Goal: Navigation & Orientation: Find specific page/section

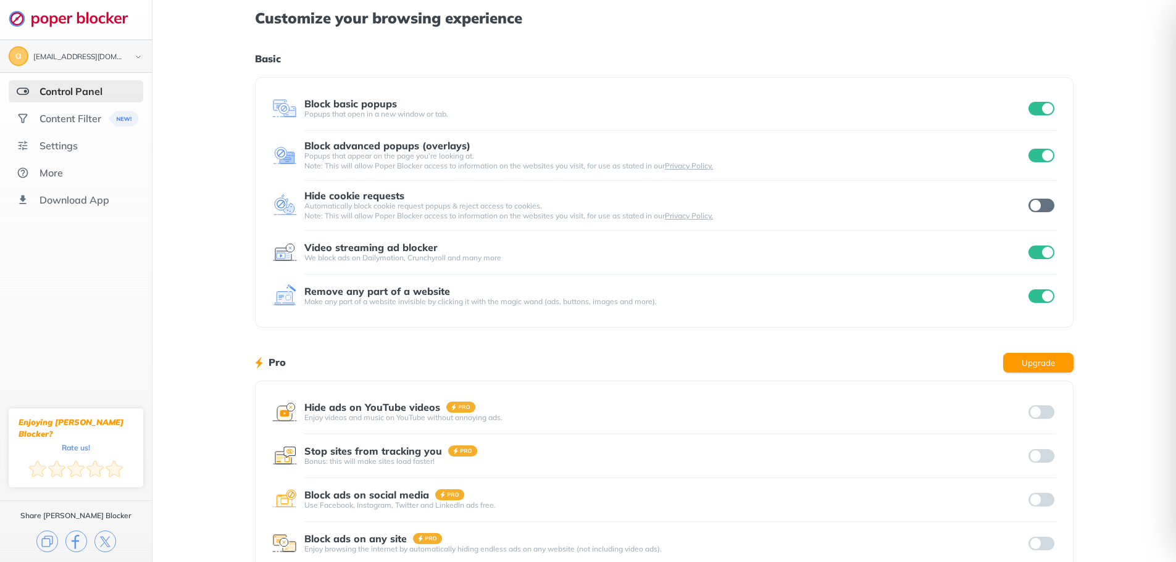
click at [137, 56] on img at bounding box center [138, 57] width 15 height 13
click at [214, 306] on div "Customize your browsing experience Basic Block basic popups Popups that open in…" at bounding box center [663, 319] width 1023 height 638
click at [60, 167] on div "Settings" at bounding box center [59, 168] width 38 height 12
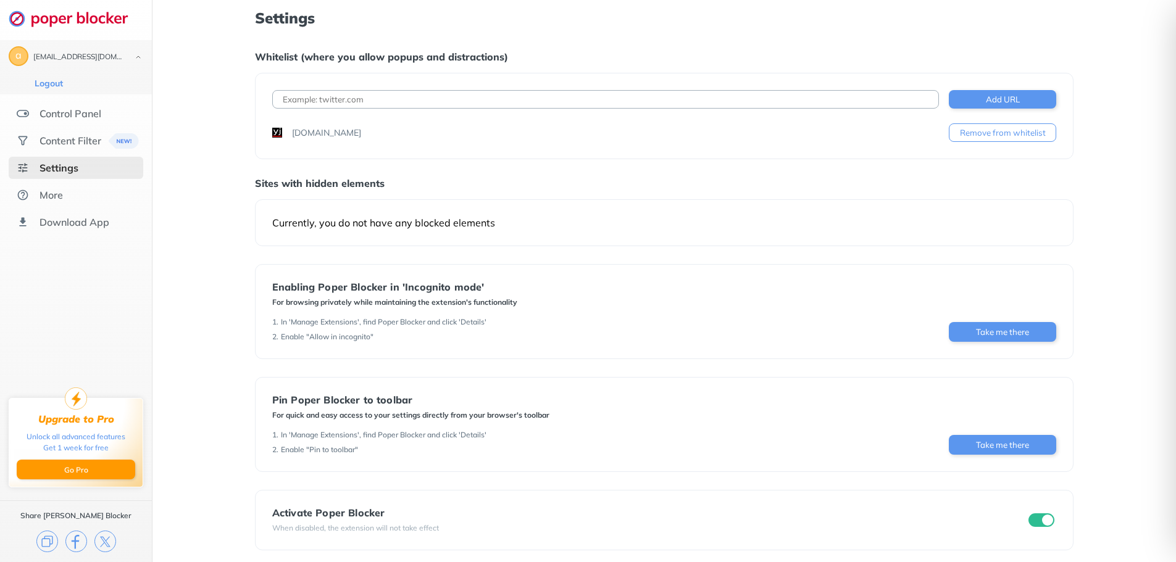
scroll to position [6, 0]
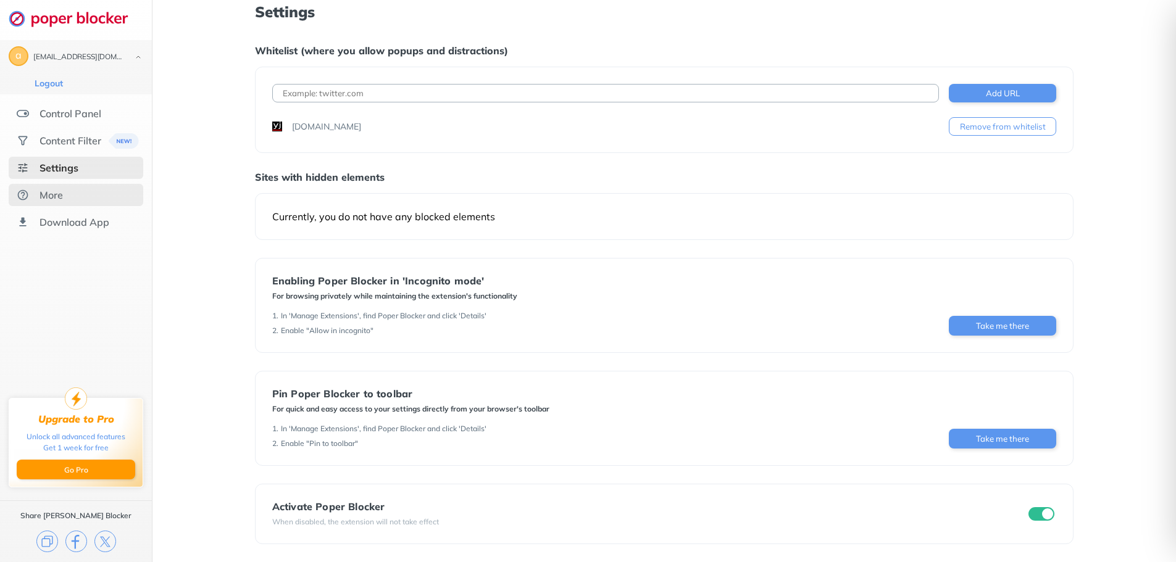
click at [54, 199] on div "More" at bounding box center [51, 195] width 23 height 12
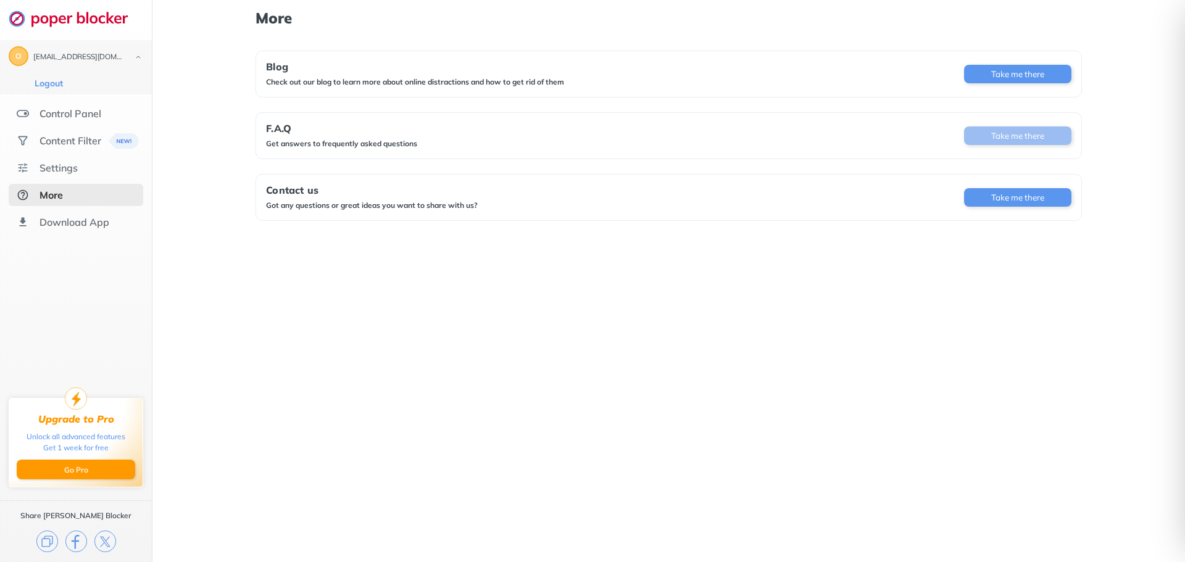
click at [1009, 133] on button "Take me there" at bounding box center [1017, 136] width 107 height 19
